Goal: Task Accomplishment & Management: Use online tool/utility

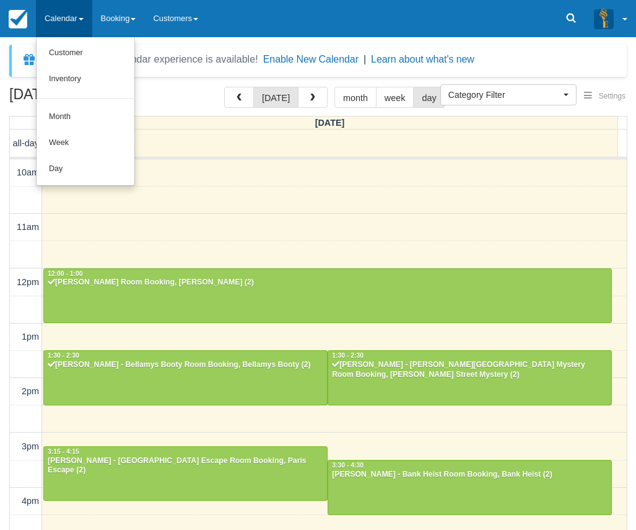
select select
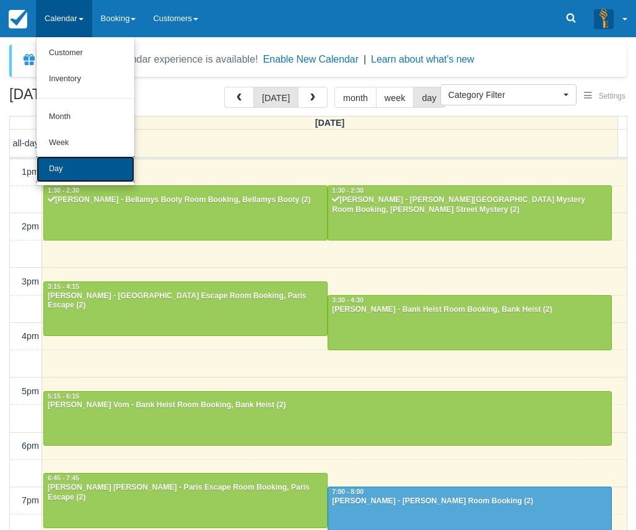
drag, startPoint x: 0, startPoint y: 0, endPoint x: 61, endPoint y: 162, distance: 173.0
click at [63, 161] on link "Day" at bounding box center [86, 169] width 98 height 26
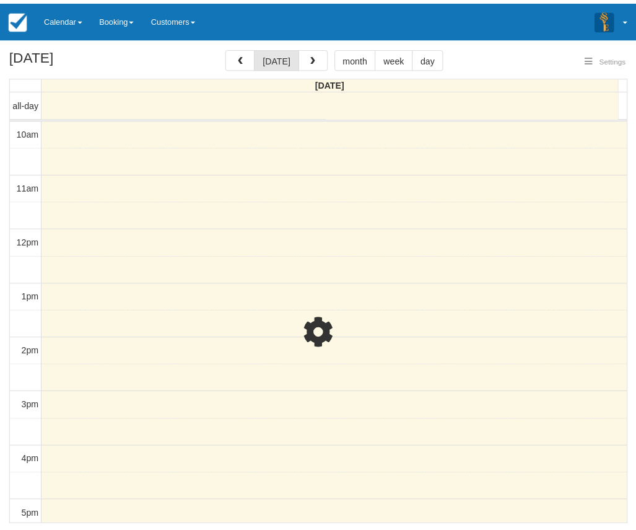
scroll to position [219, 0]
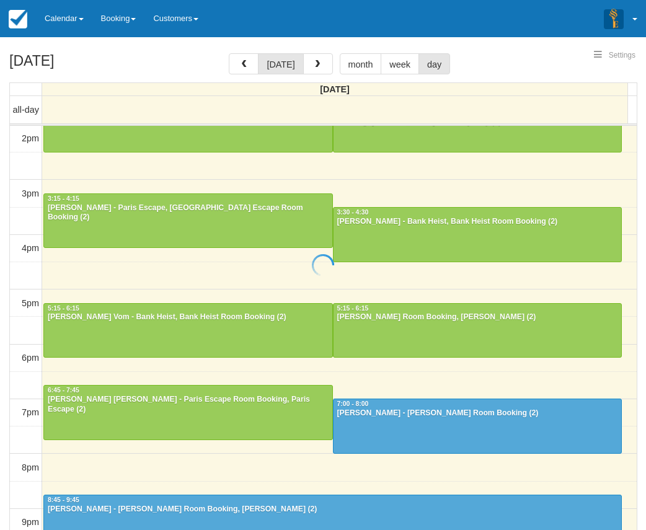
select select
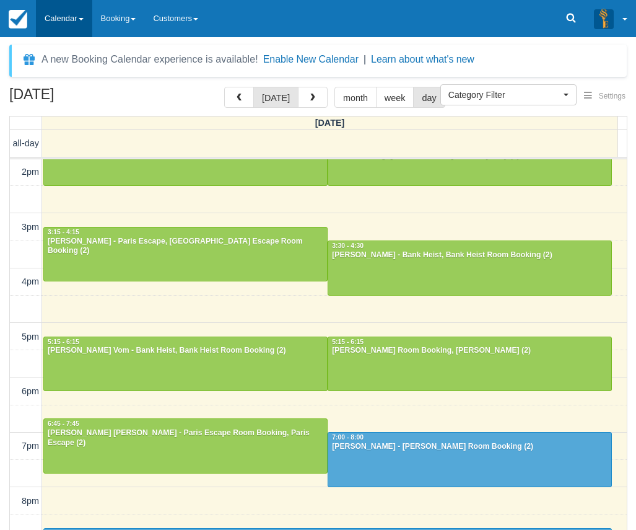
click at [77, 19] on link "Calendar" at bounding box center [64, 18] width 56 height 37
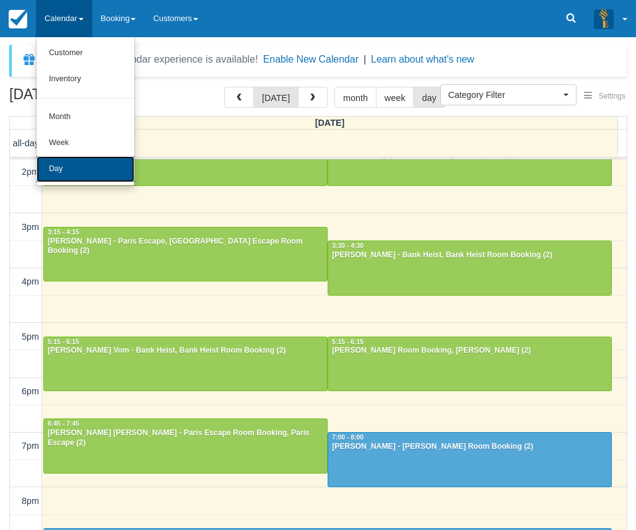
click at [85, 166] on link "Day" at bounding box center [86, 169] width 98 height 26
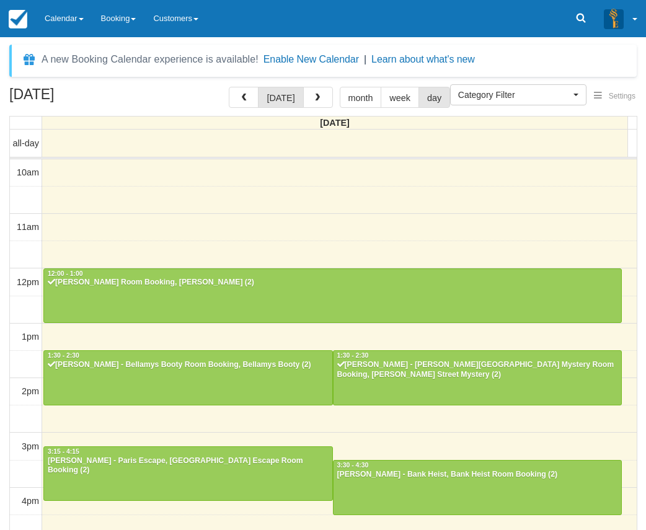
select select
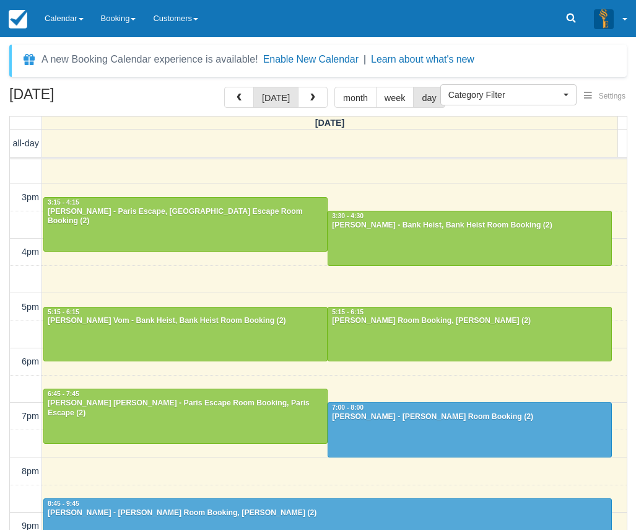
scroll to position [277, 0]
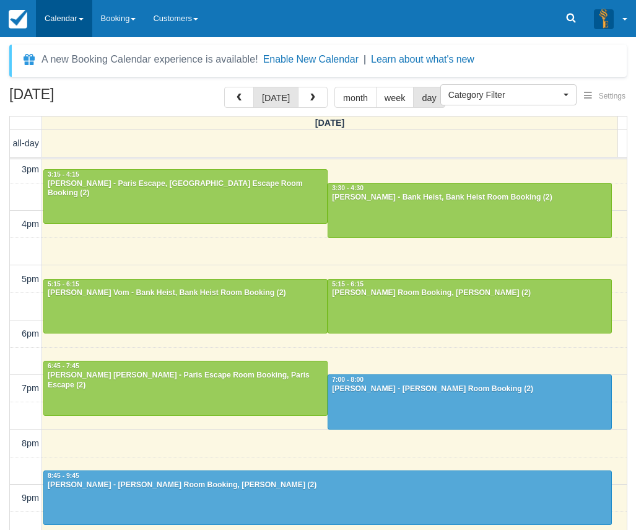
click at [73, 19] on link "Calendar" at bounding box center [64, 18] width 56 height 37
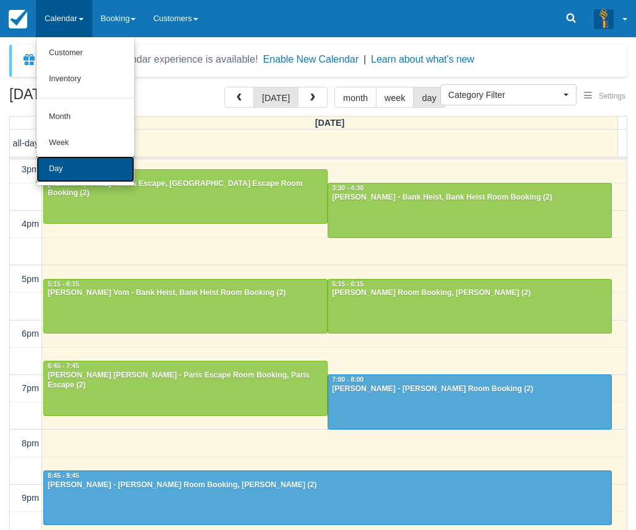
click at [86, 173] on link "Day" at bounding box center [86, 169] width 98 height 26
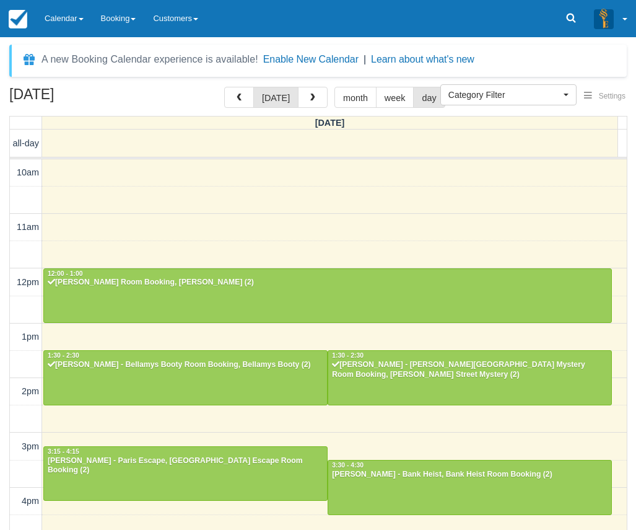
select select
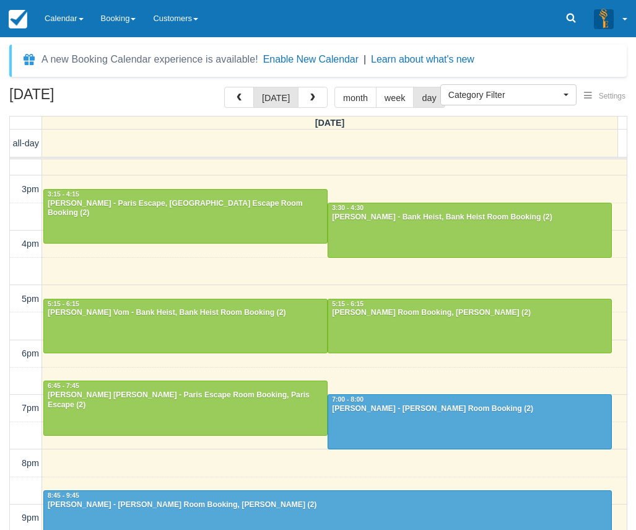
scroll to position [277, 0]
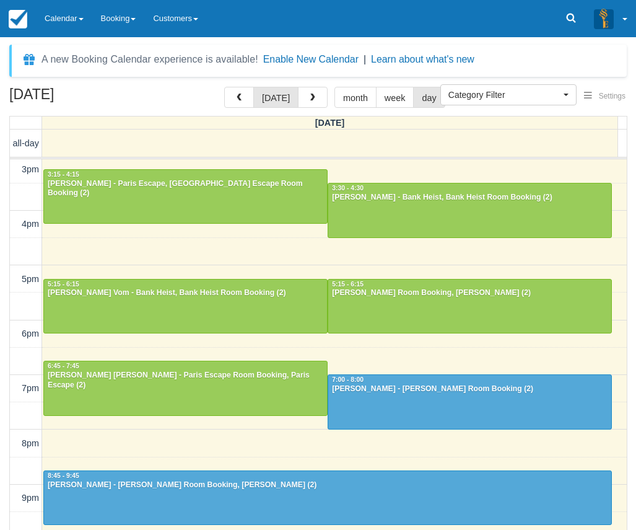
click at [628, 306] on div "[DATE] [DATE] month week day [DATE] all-day 10am 11am 12pm 1pm 2pm 3pm 4pm 5pm …" at bounding box center [318, 327] width 636 height 480
click at [60, 25] on link "Calendar" at bounding box center [64, 18] width 56 height 37
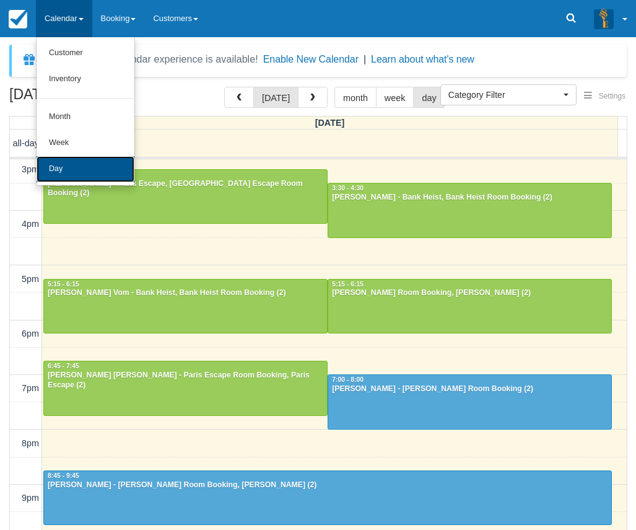
click at [106, 179] on link "Day" at bounding box center [86, 169] width 98 height 26
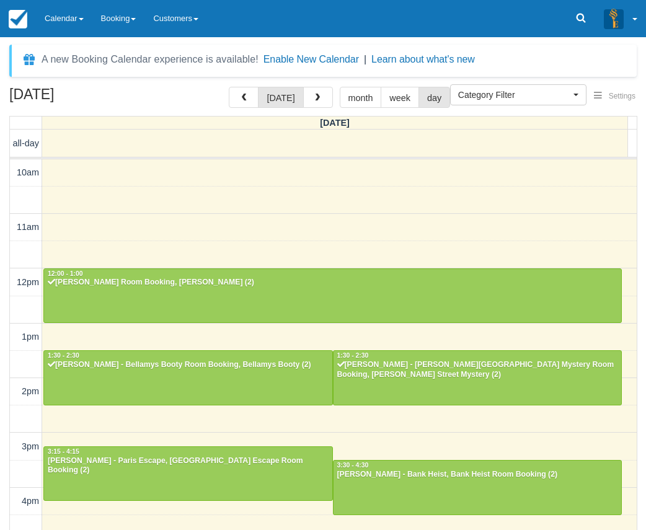
select select
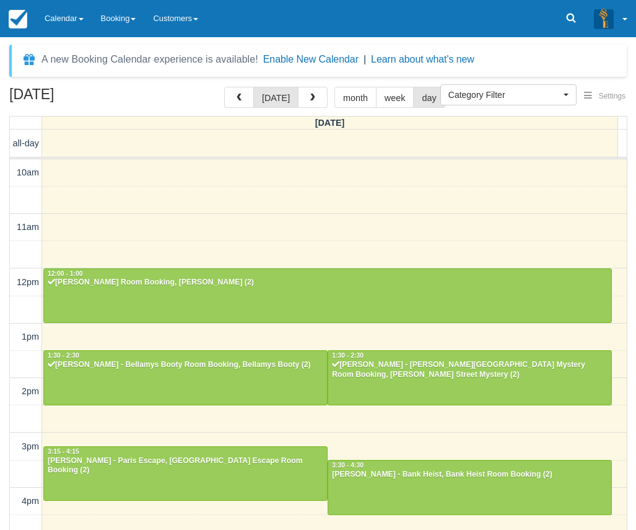
scroll to position [219, 0]
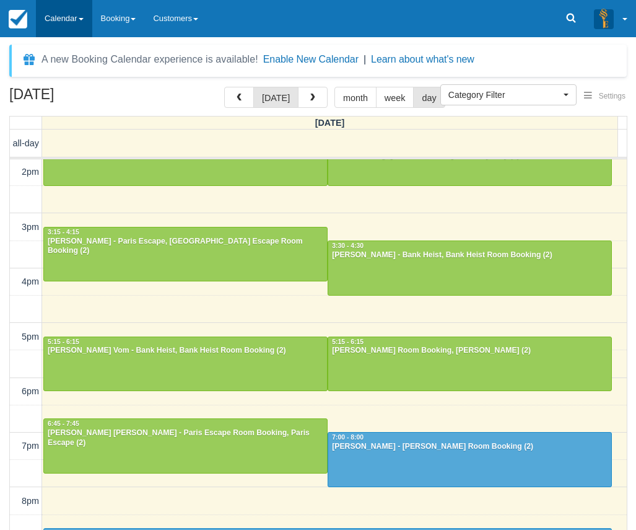
click at [49, 32] on link "Calendar" at bounding box center [64, 18] width 56 height 37
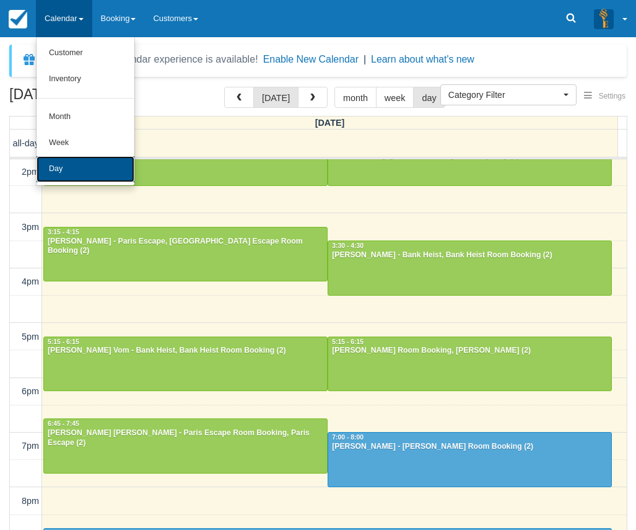
click at [68, 162] on link "Day" at bounding box center [86, 169] width 98 height 26
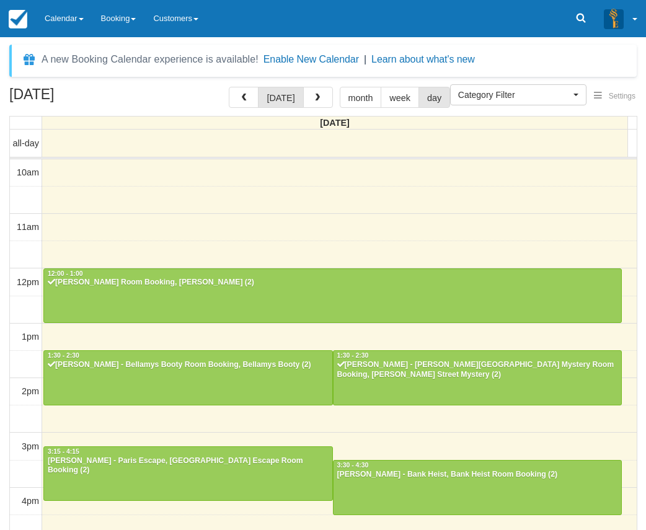
select select
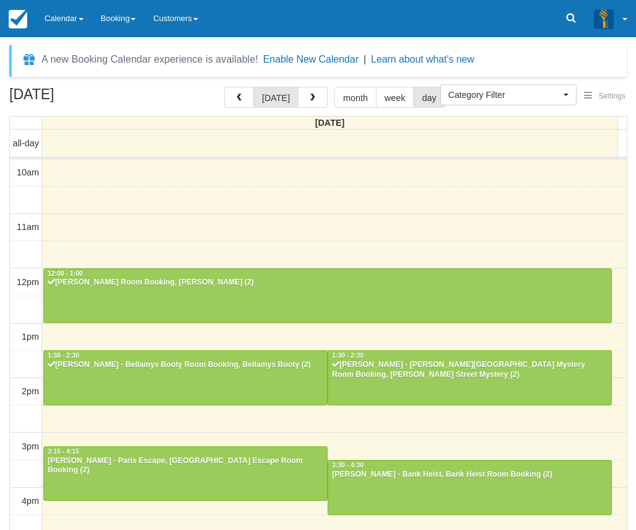
scroll to position [219, 0]
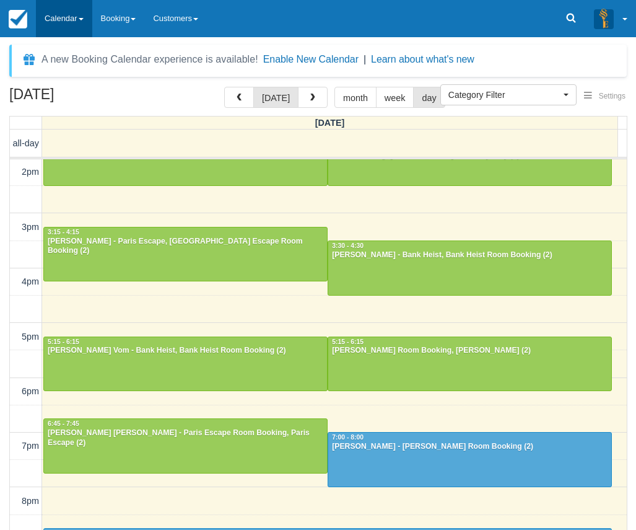
click at [64, 26] on link "Calendar" at bounding box center [64, 18] width 56 height 37
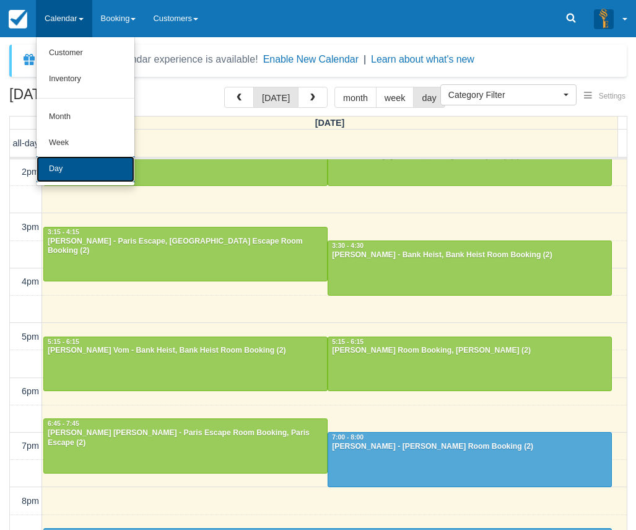
click at [71, 166] on link "Day" at bounding box center [86, 169] width 98 height 26
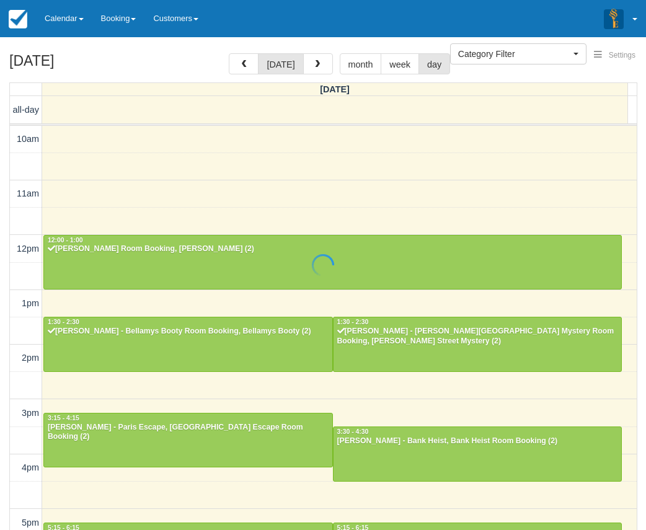
select select
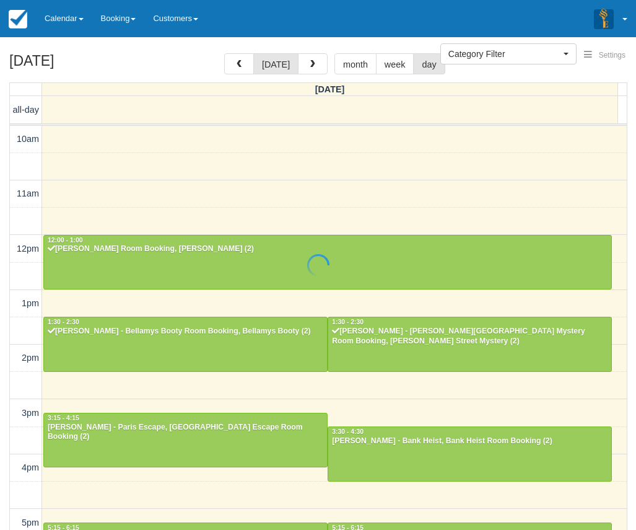
scroll to position [219, 0]
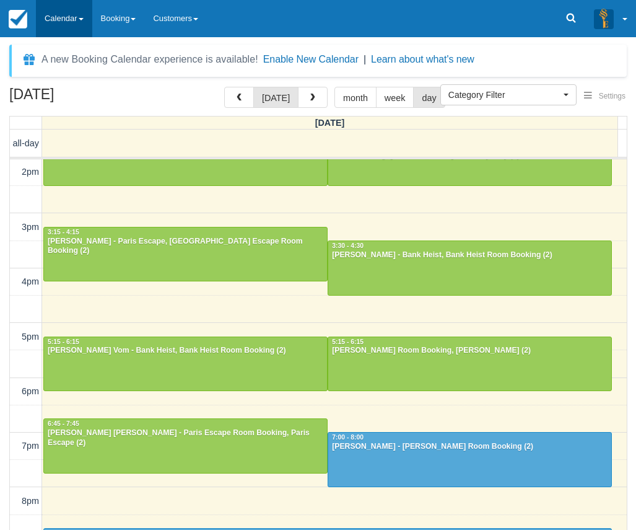
click at [56, 25] on link "Calendar" at bounding box center [64, 18] width 56 height 37
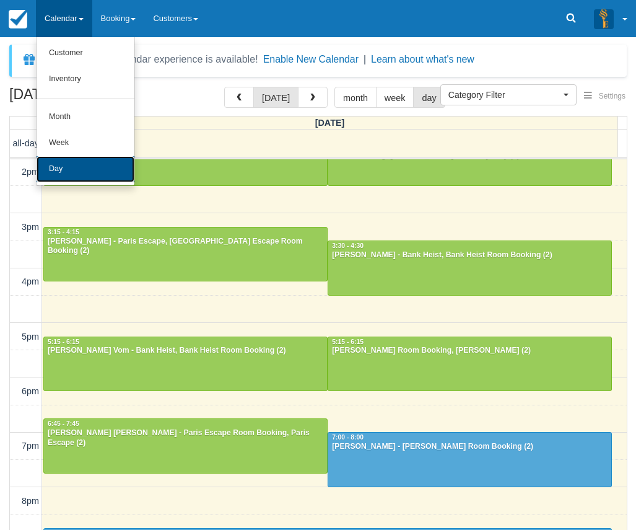
click at [105, 179] on link "Day" at bounding box center [86, 169] width 98 height 26
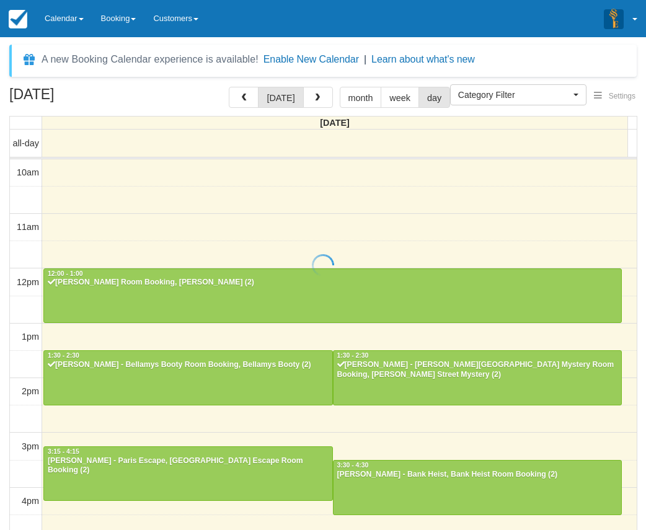
select select
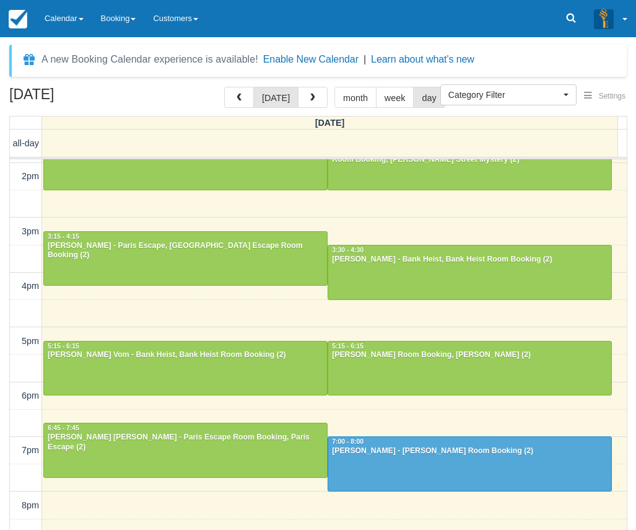
click at [630, 248] on div "[DATE] [DATE] month week day [DATE] all-day 10am 11am 12pm 1pm 2pm 3pm 4pm 5pm …" at bounding box center [318, 327] width 636 height 480
click at [58, 9] on link "Calendar" at bounding box center [64, 18] width 56 height 37
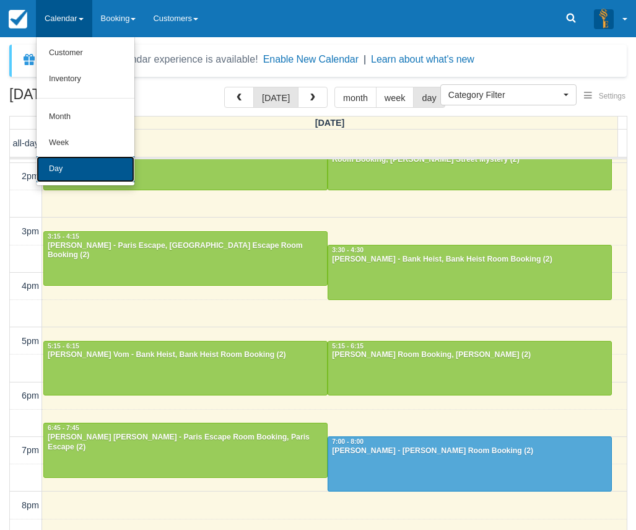
click at [102, 177] on link "Day" at bounding box center [86, 169] width 98 height 26
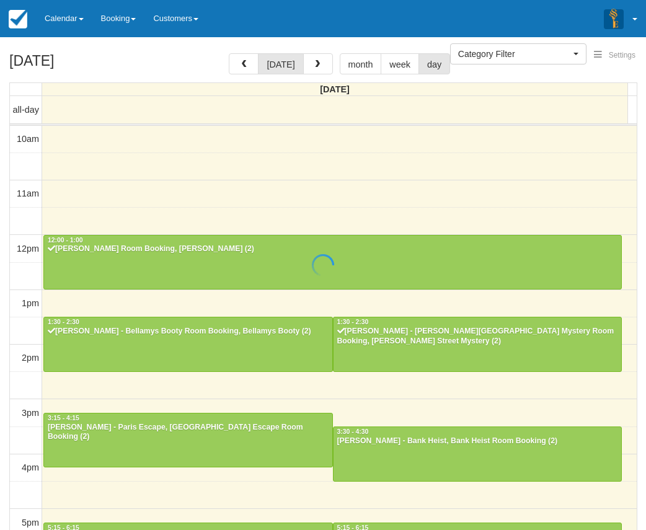
select select
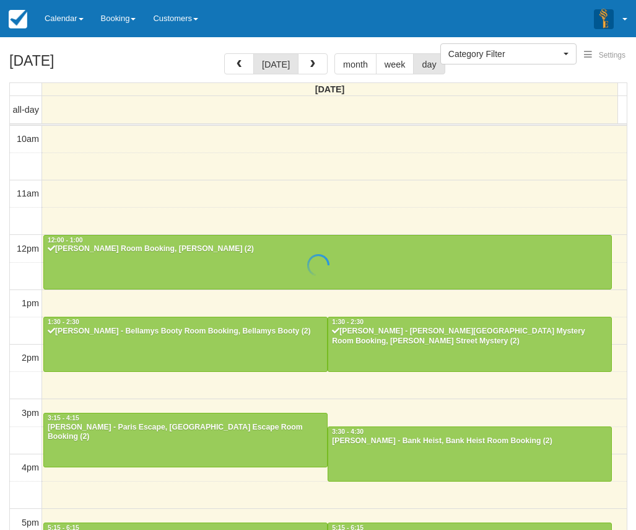
scroll to position [219, 0]
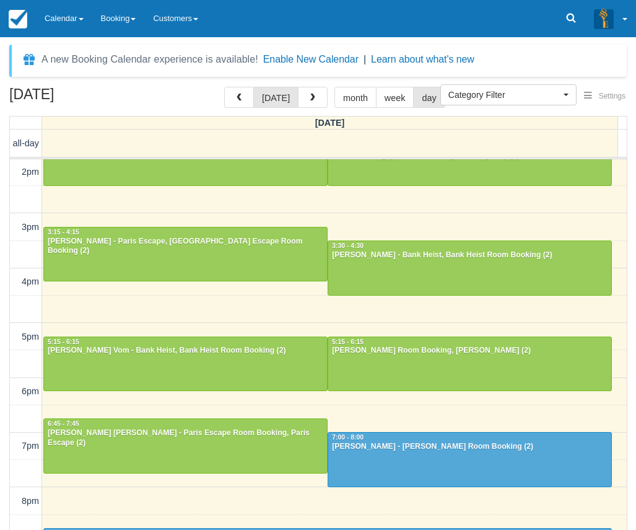
click at [632, 207] on div "[DATE] [DATE] month week day [DATE] all-day 10am 11am 12pm 1pm 2pm 3pm 4pm 5pm …" at bounding box center [318, 327] width 636 height 480
click at [630, 207] on div "[DATE] [DATE] month week day [DATE] all-day 10am 11am 12pm 1pm 2pm 3pm 4pm 5pm …" at bounding box center [318, 327] width 636 height 480
click at [630, 208] on div "[DATE] [DATE] month week day [DATE] all-day 10am 11am 12pm 1pm 2pm 3pm 4pm 5pm …" at bounding box center [318, 327] width 636 height 480
click at [630, 209] on div "[DATE] [DATE] month week day [DATE] all-day 10am 11am 12pm 1pm 2pm 3pm 4pm 5pm …" at bounding box center [318, 327] width 636 height 480
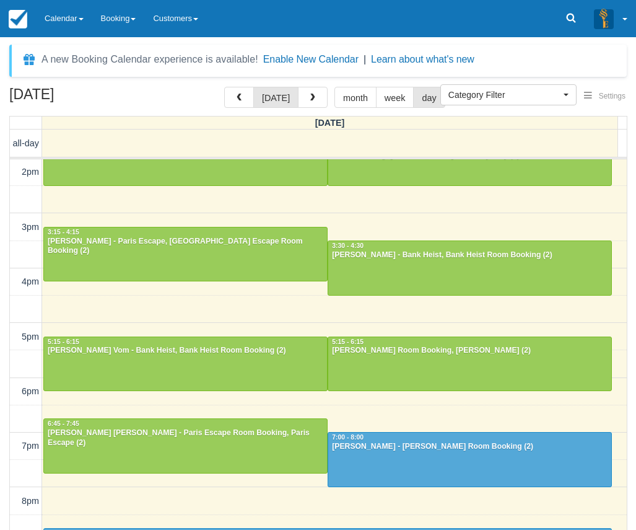
click at [630, 209] on div "[DATE] [DATE] month week day [DATE] all-day 10am 11am 12pm 1pm 2pm 3pm 4pm 5pm …" at bounding box center [318, 327] width 636 height 480
click at [630, 247] on div "[DATE] [DATE] month week day [DATE] all-day 10am 11am 12pm 1pm 2pm 3pm 4pm 5pm …" at bounding box center [318, 327] width 636 height 480
click at [633, 231] on div "[DATE] [DATE] month week day [DATE] all-day 10am 11am 12pm 1pm 2pm 3pm 4pm 5pm …" at bounding box center [318, 327] width 636 height 480
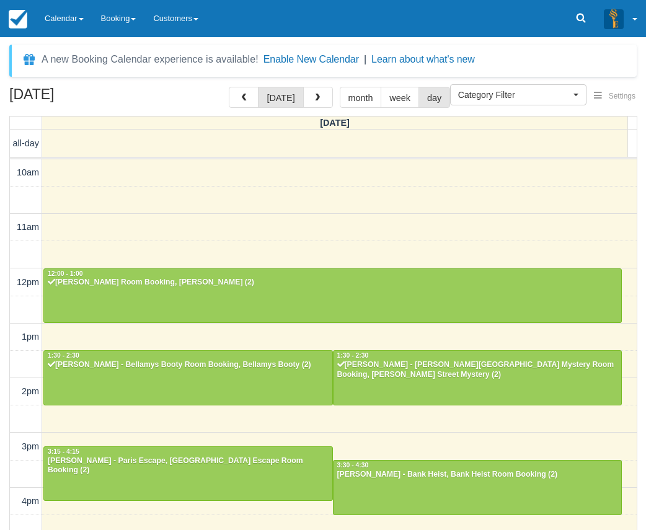
select select
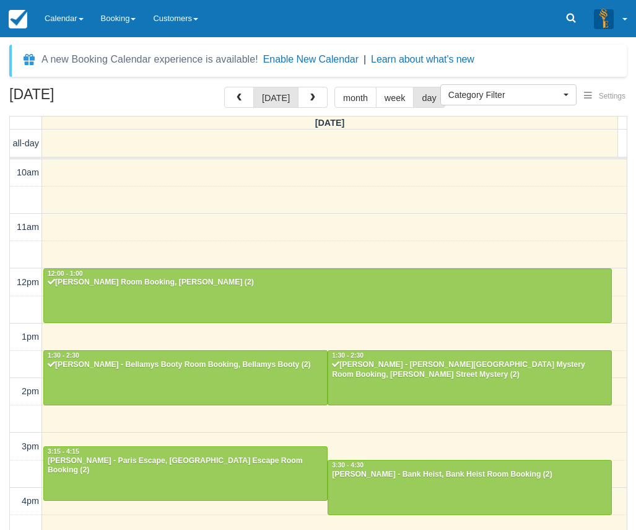
scroll to position [219, 0]
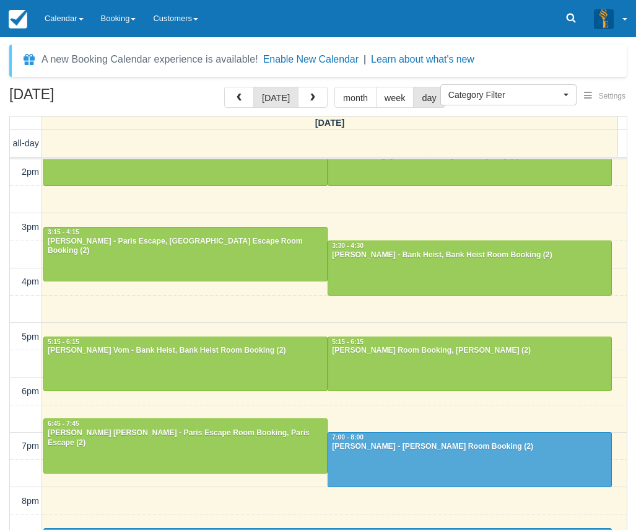
click at [631, 286] on div "[DATE] [DATE] month week day [DATE] all-day 10am 11am 12pm 1pm 2pm 3pm 4pm 5pm …" at bounding box center [318, 327] width 636 height 480
